Goal: Information Seeking & Learning: Learn about a topic

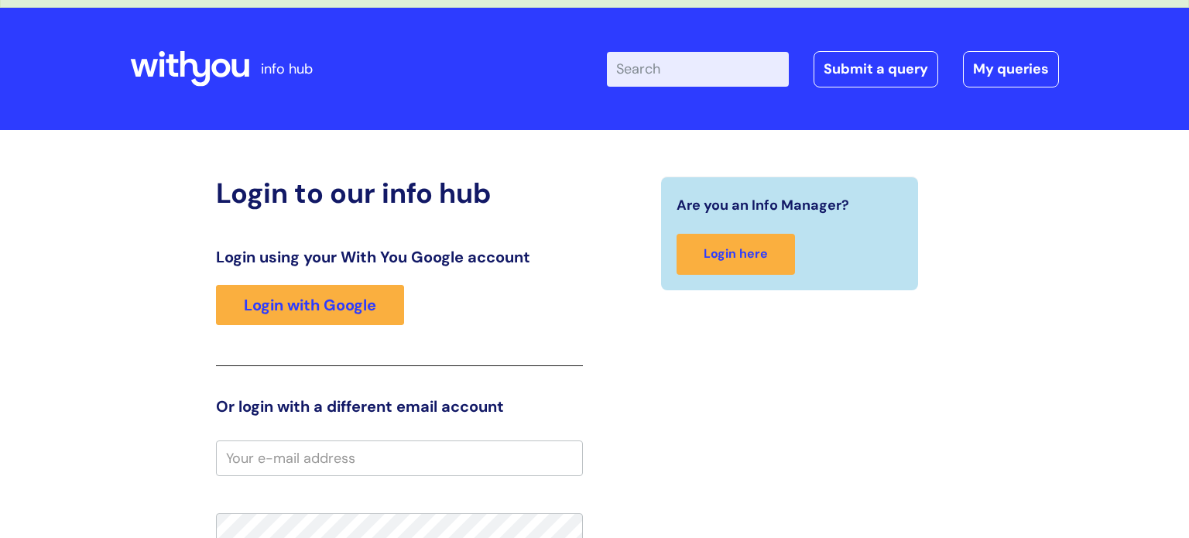
scroll to position [36, 0]
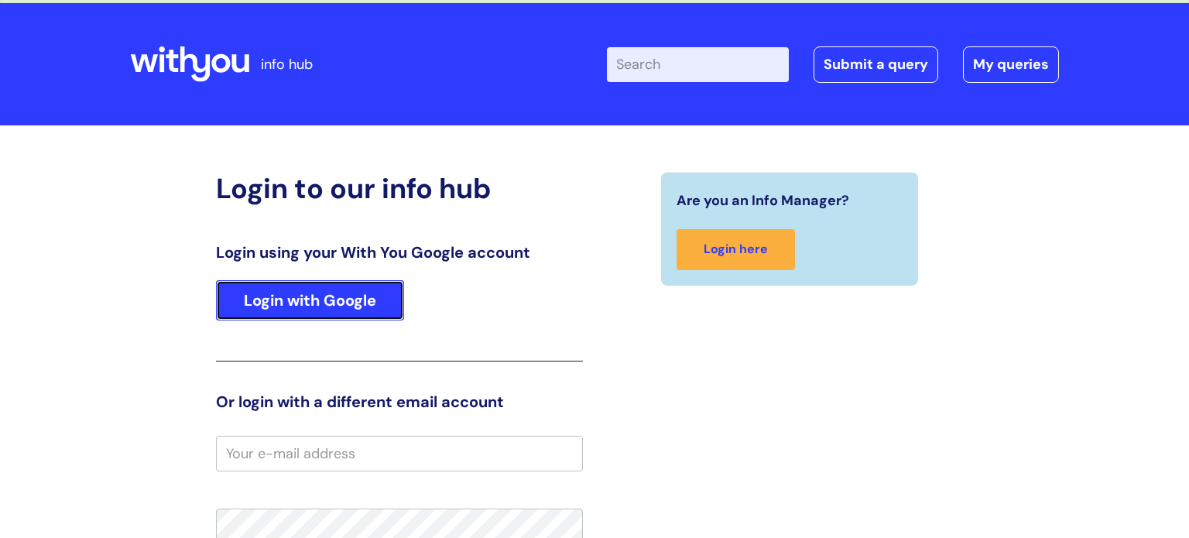
click at [338, 300] on link "Login with Google" at bounding box center [310, 300] width 188 height 40
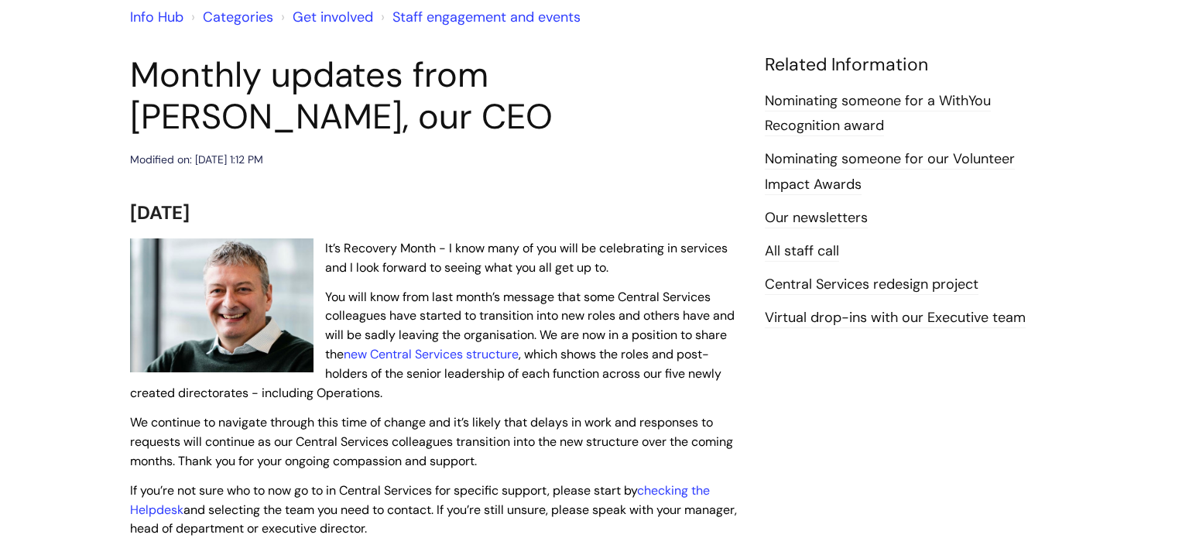
scroll to position [147, 0]
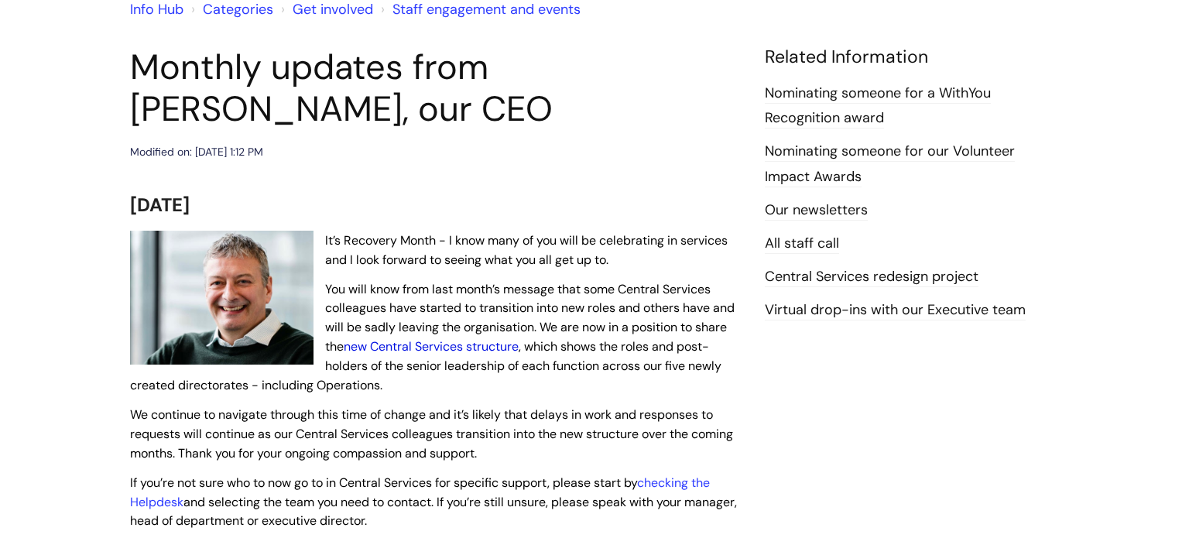
click at [471, 351] on link "new Central Services structure" at bounding box center [431, 346] width 175 height 16
